Goal: Task Accomplishment & Management: Use online tool/utility

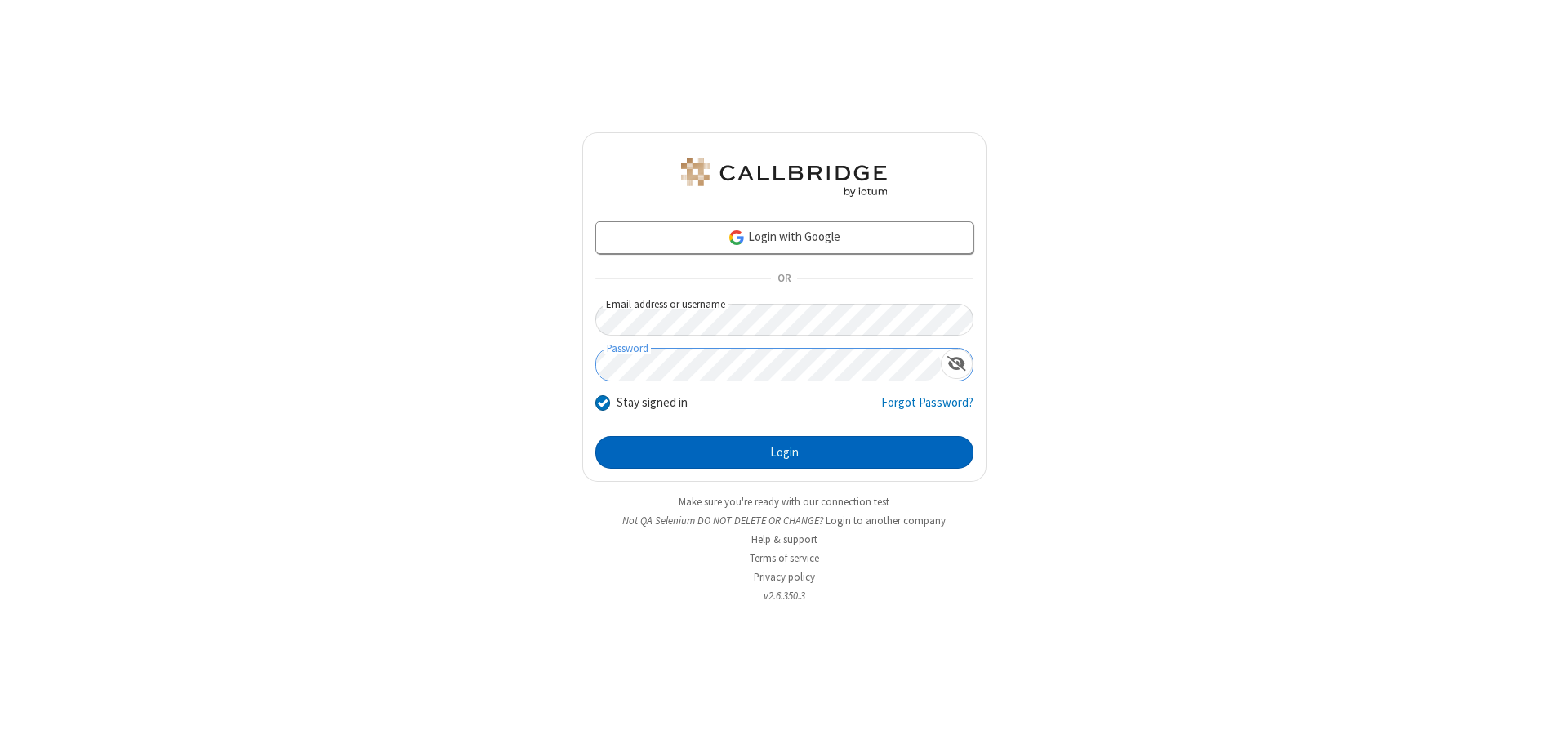
click at [784, 452] on button "Login" at bounding box center [784, 452] width 379 height 33
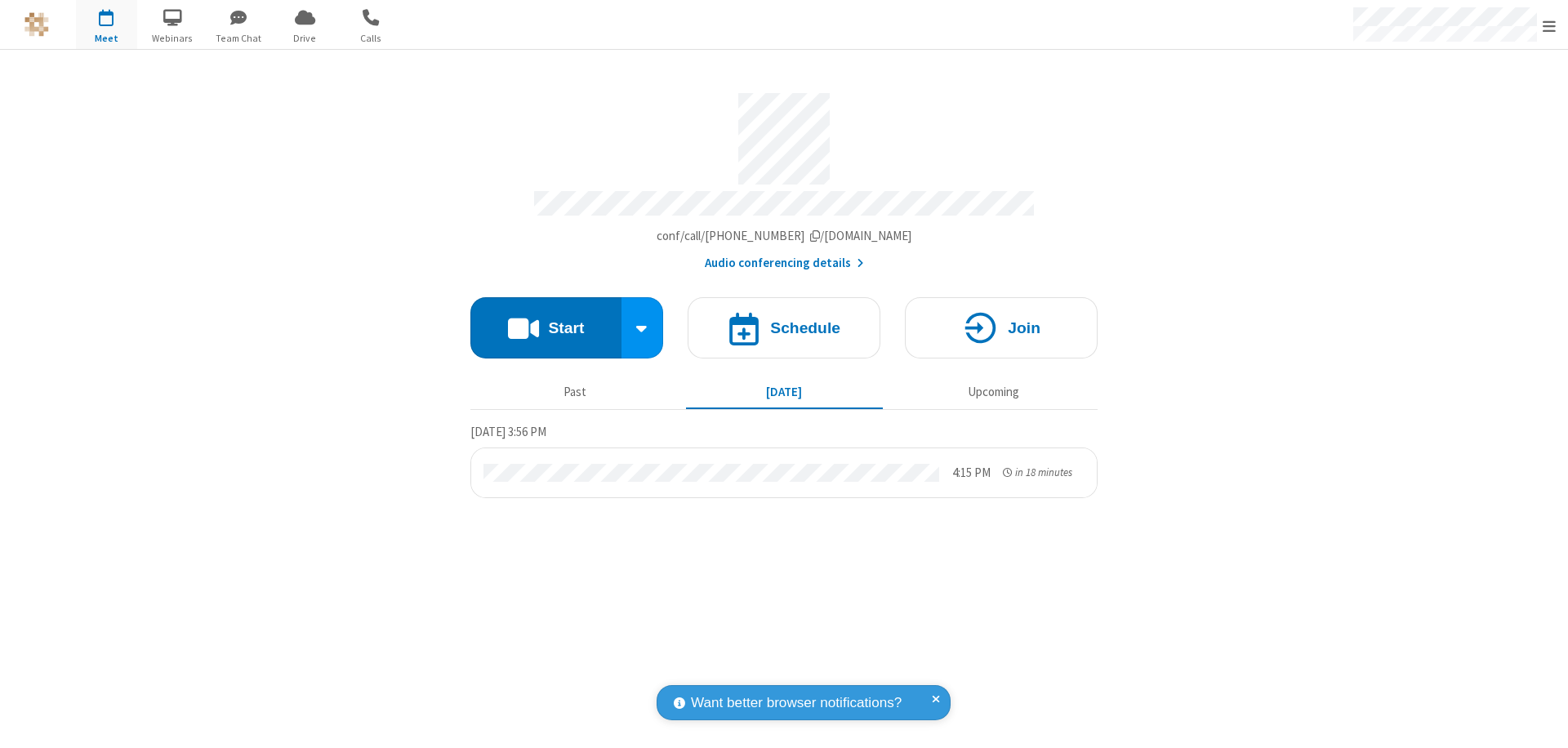
click at [1550, 25] on span "Open menu" at bounding box center [1549, 26] width 13 height 16
click at [305, 37] on span "Drive" at bounding box center [305, 38] width 62 height 15
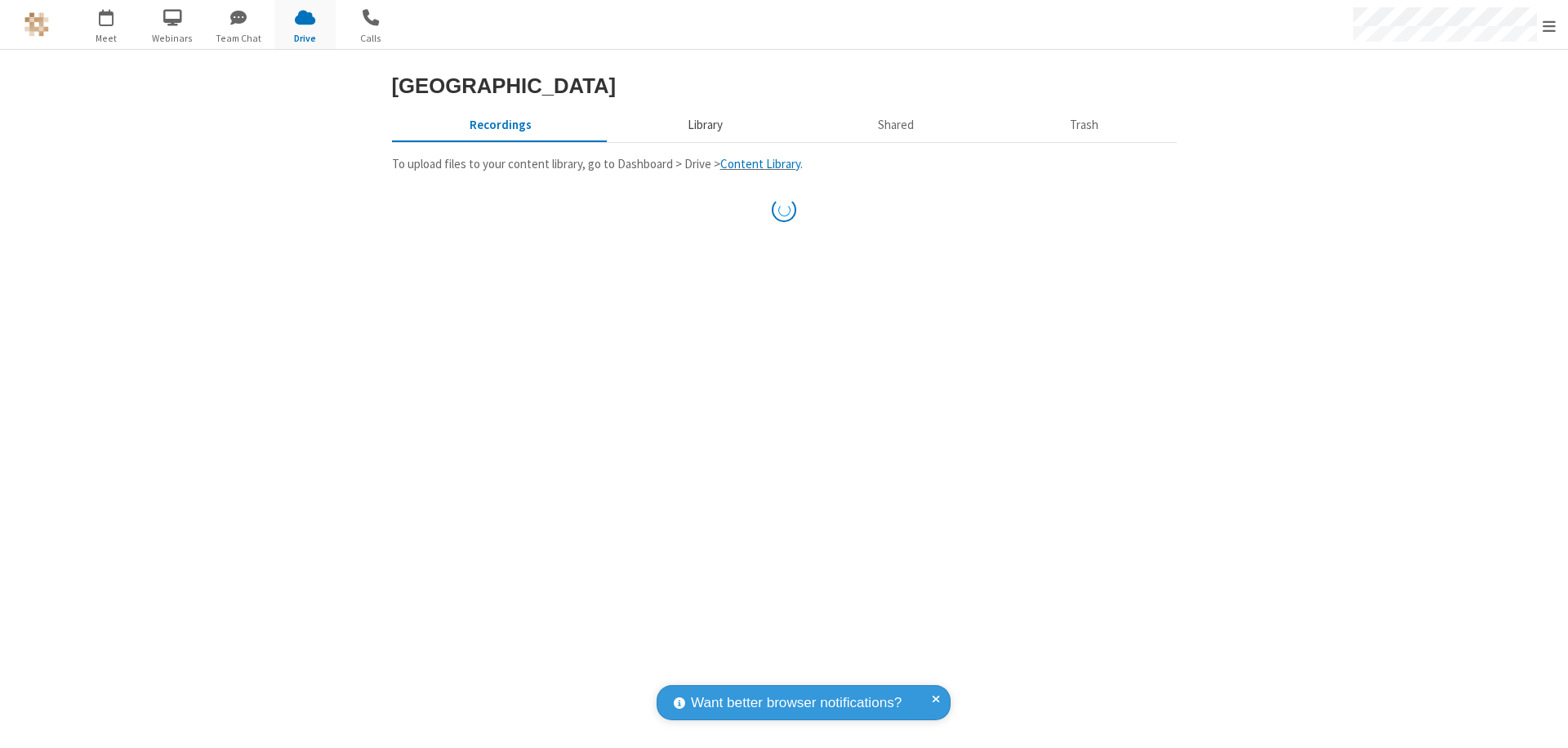
click at [703, 140] on button "Library" at bounding box center [704, 125] width 191 height 31
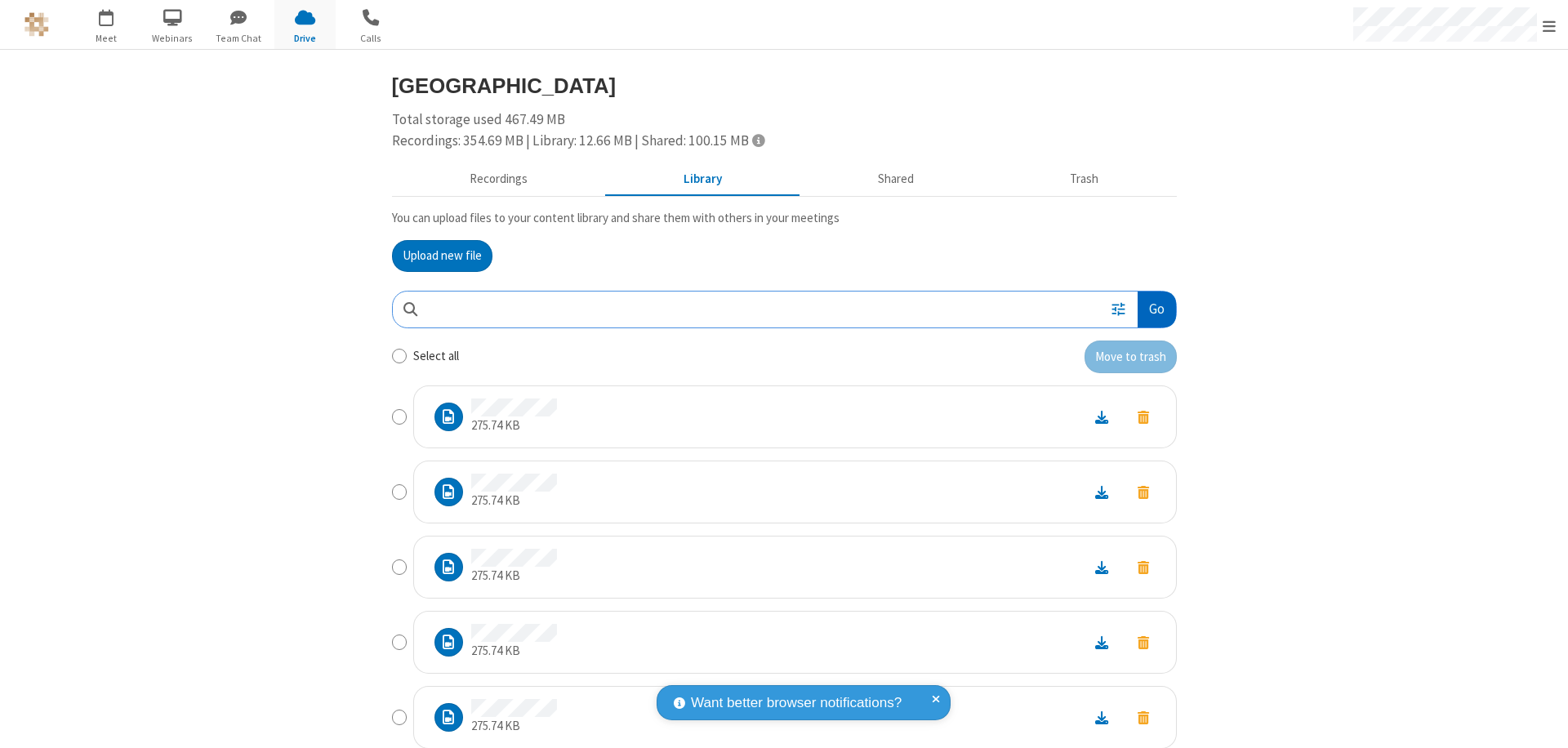
click at [1150, 308] on button "Go" at bounding box center [1156, 310] width 37 height 36
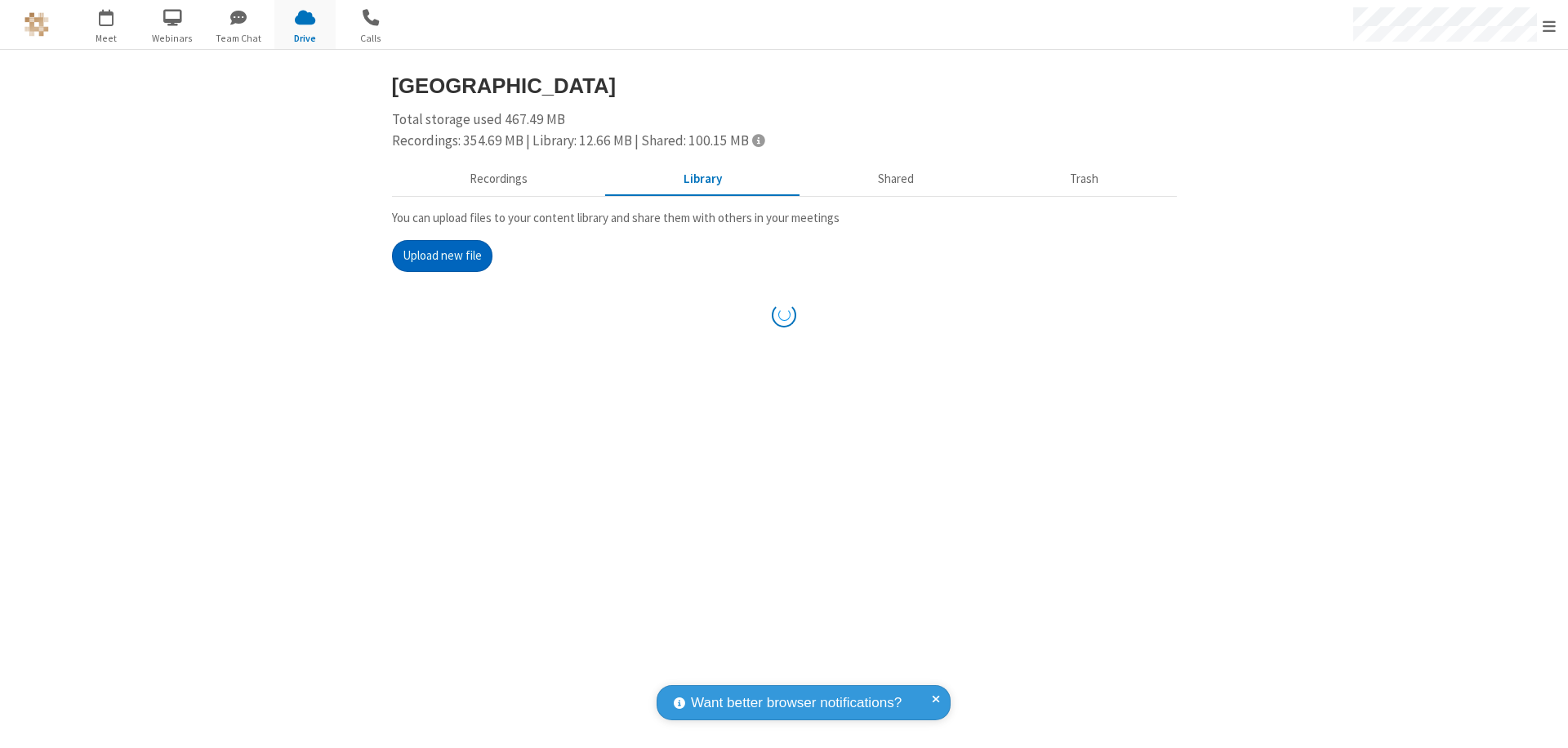
click at [436, 255] on button "Upload new file" at bounding box center [443, 256] width 100 height 33
